Goal: Navigation & Orientation: Understand site structure

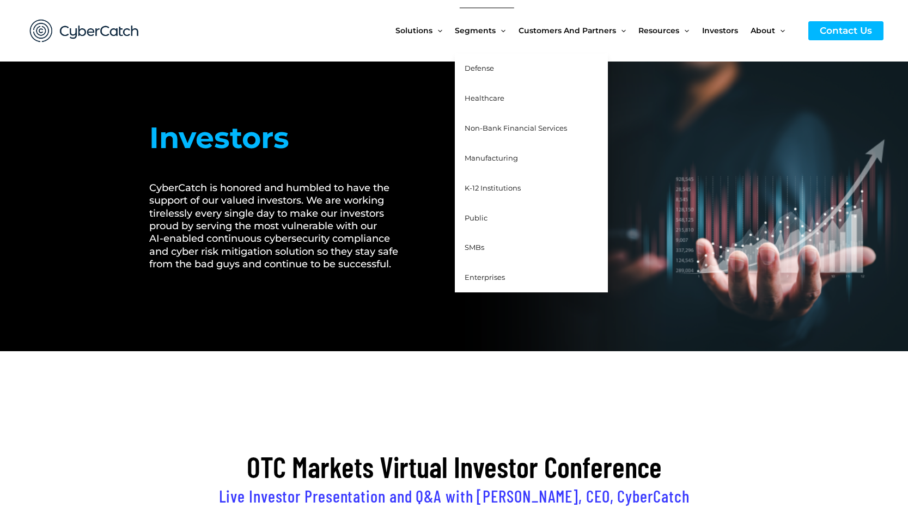
click at [483, 218] on span "Public" at bounding box center [476, 218] width 23 height 9
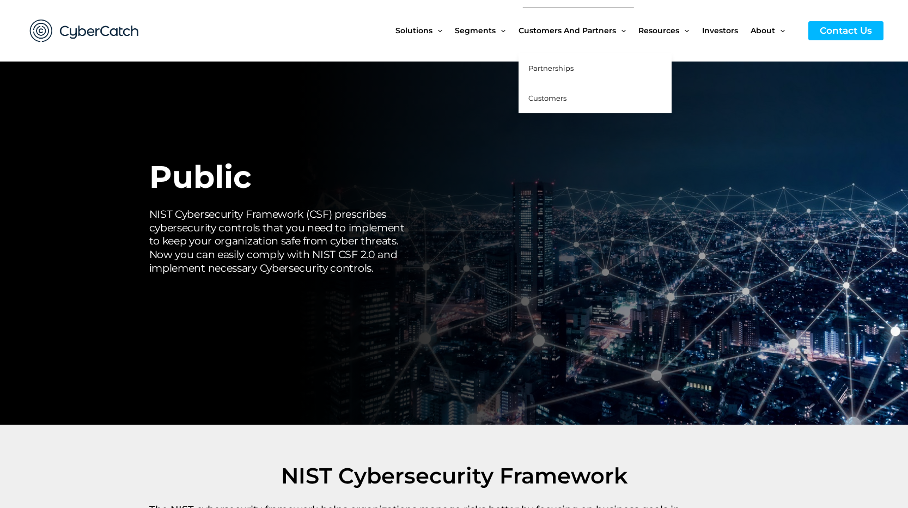
click at [550, 66] on span "Partnerships" at bounding box center [550, 68] width 45 height 9
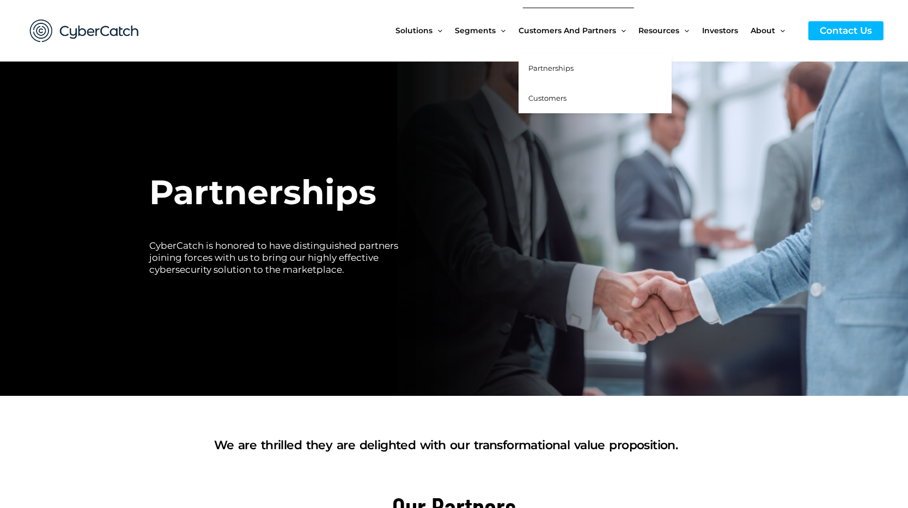
click at [554, 101] on span "Customers" at bounding box center [547, 98] width 38 height 9
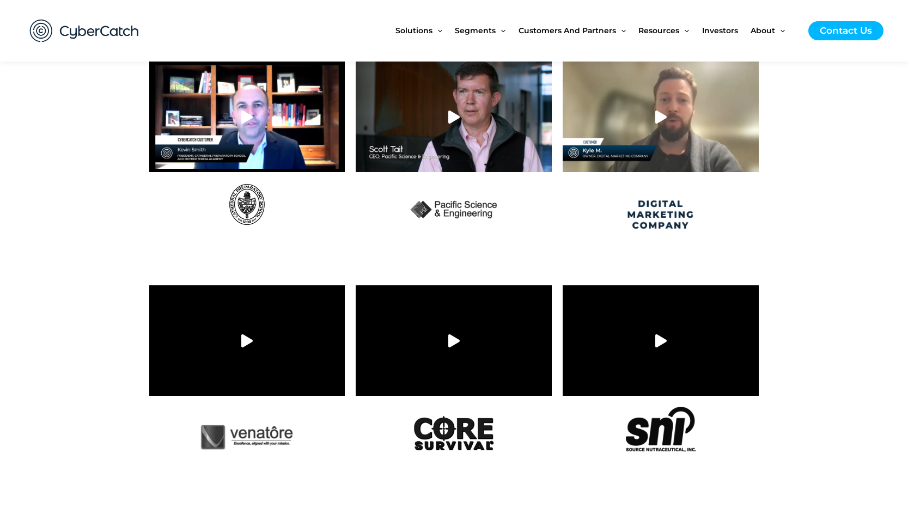
scroll to position [657, 0]
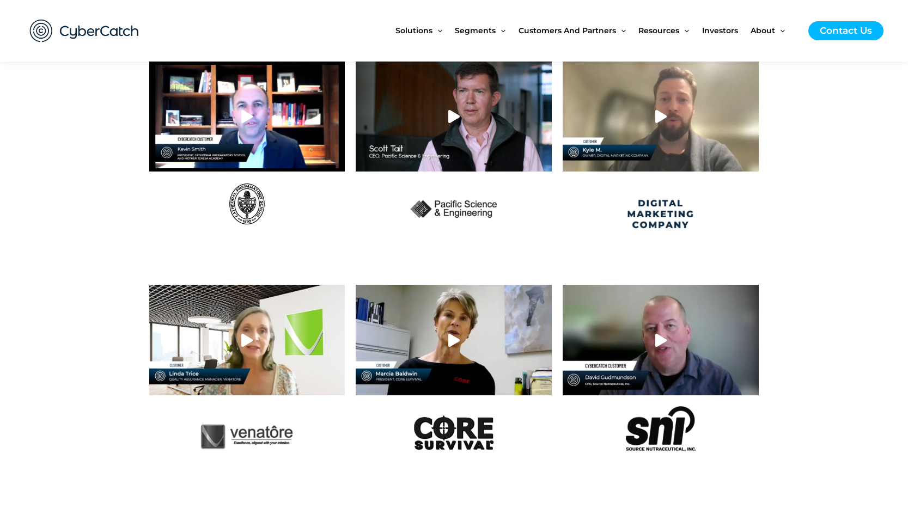
click at [261, 124] on div at bounding box center [247, 116] width 196 height 110
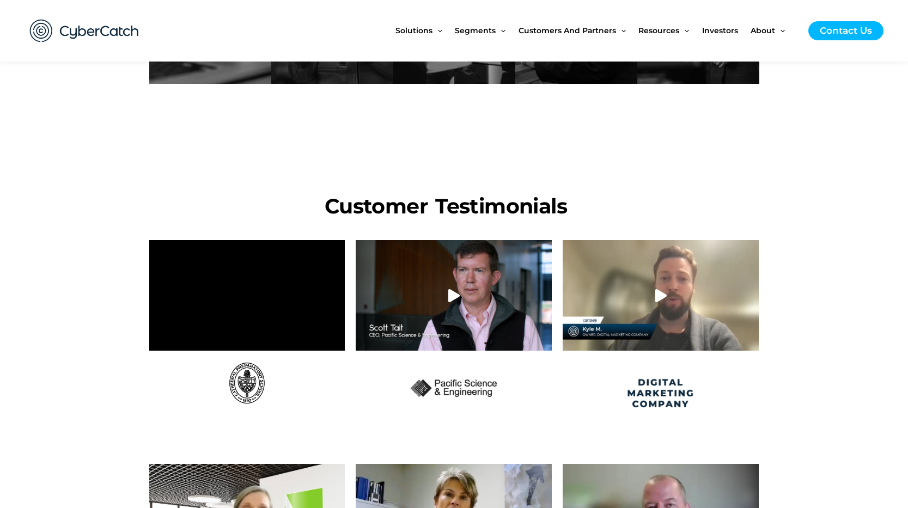
scroll to position [478, 0]
click at [770, 100] on span "Team" at bounding box center [770, 98] width 20 height 9
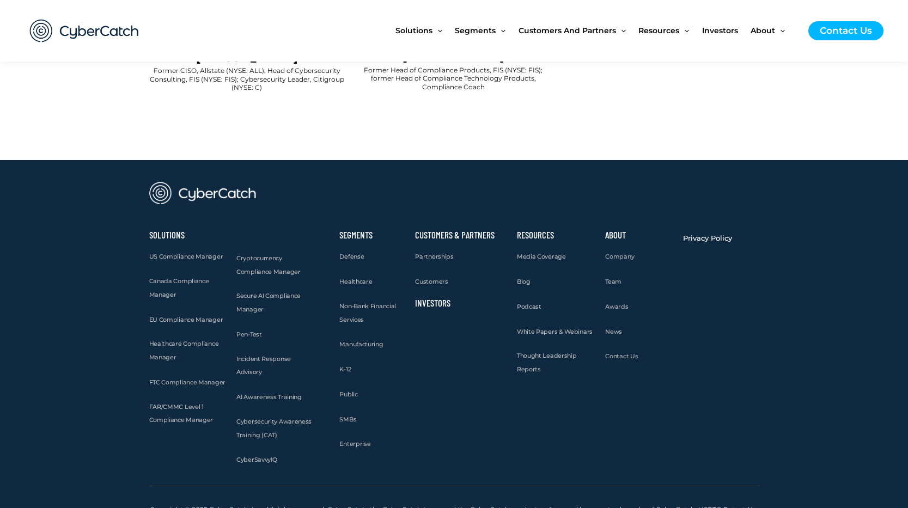
scroll to position [1133, 0]
